Goal: Task Accomplishment & Management: Manage account settings

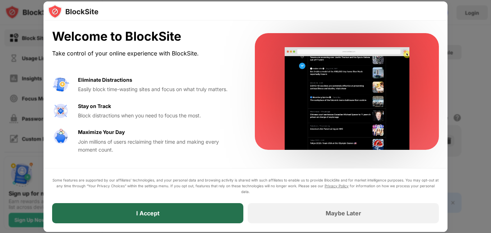
click at [232, 212] on div "I Accept" at bounding box center [147, 213] width 191 height 20
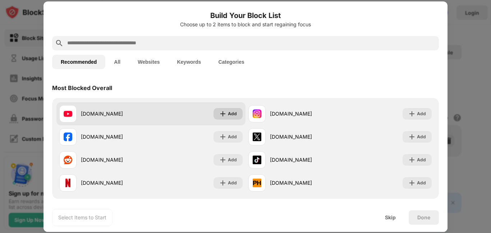
click at [235, 117] on div "Add" at bounding box center [232, 113] width 9 height 7
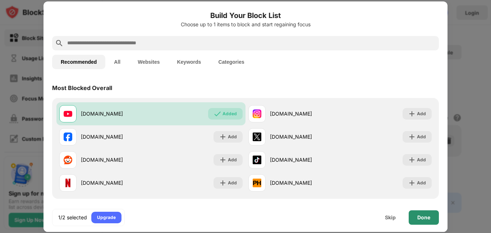
click at [435, 217] on div "Done" at bounding box center [424, 217] width 30 height 14
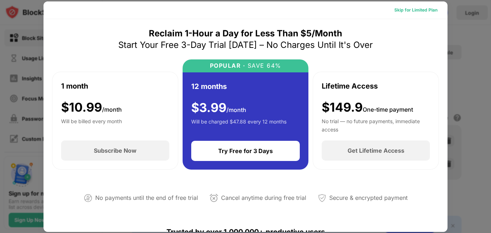
click at [422, 10] on div "Skip for Limited Plan" at bounding box center [416, 9] width 43 height 7
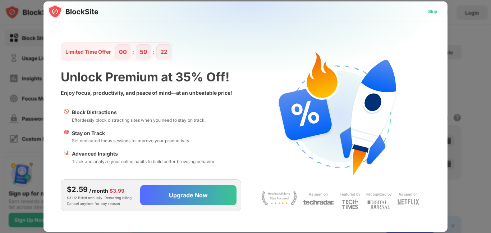
click at [439, 14] on div "Skip" at bounding box center [433, 12] width 21 height 12
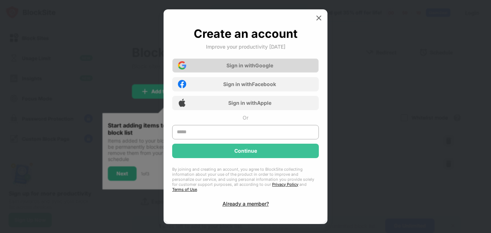
click at [245, 68] on div "Sign in with Google" at bounding box center [250, 65] width 47 height 6
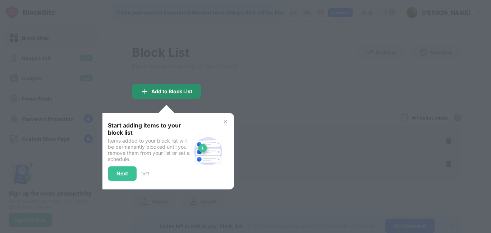
click at [188, 89] on div "Add to Block List" at bounding box center [171, 92] width 41 height 6
